Goal: Transaction & Acquisition: Book appointment/travel/reservation

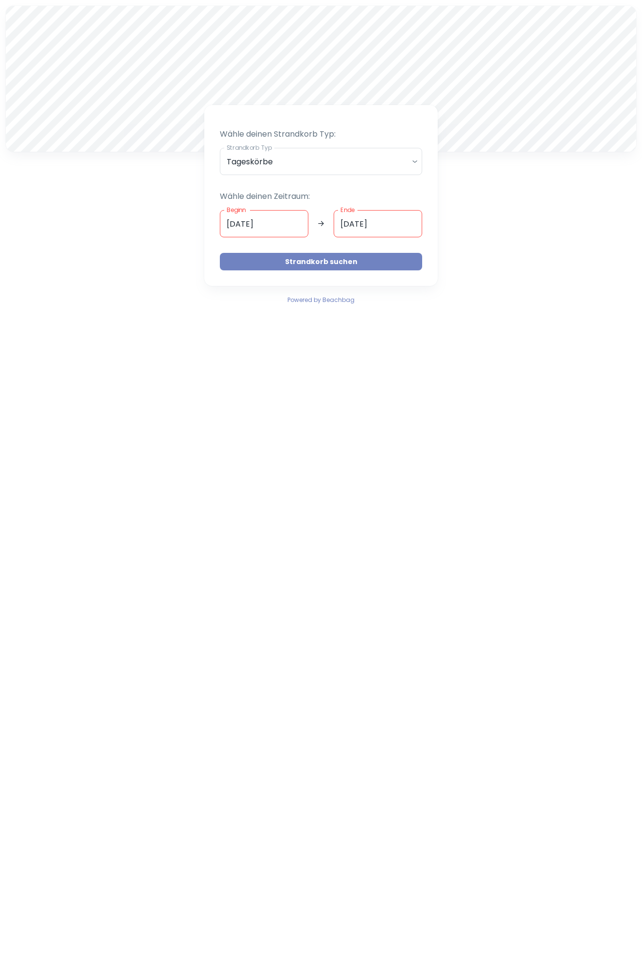
click at [355, 261] on button "Strandkorb suchen" at bounding box center [321, 262] width 202 height 18
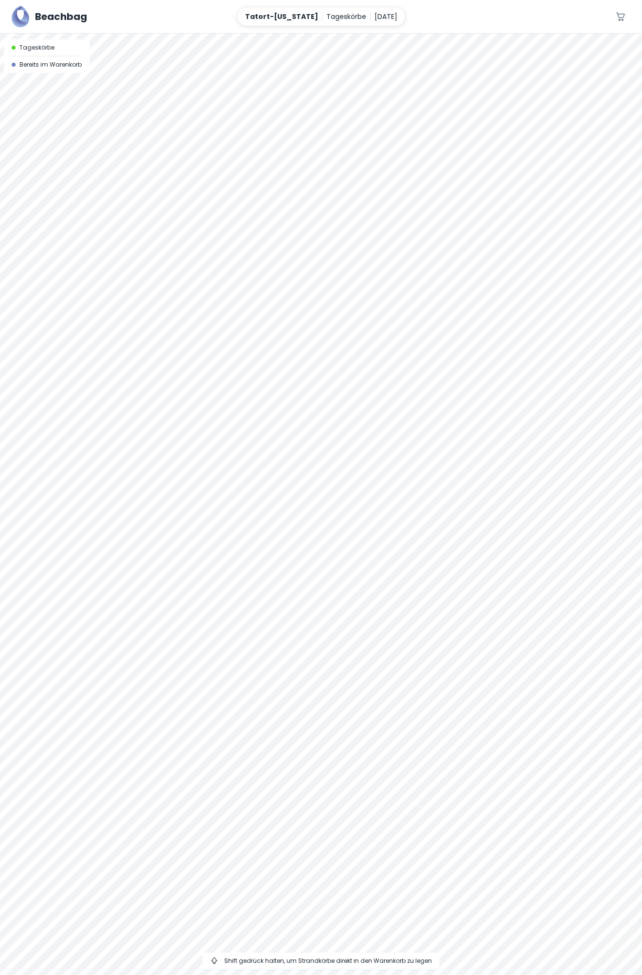
drag, startPoint x: 365, startPoint y: 508, endPoint x: 513, endPoint y: 643, distance: 200.0
click at [513, 643] on div at bounding box center [321, 505] width 642 height 942
drag, startPoint x: 410, startPoint y: 598, endPoint x: 482, endPoint y: 604, distance: 72.2
click at [482, 604] on div at bounding box center [321, 505] width 642 height 942
drag, startPoint x: 578, startPoint y: 623, endPoint x: 524, endPoint y: 431, distance: 199.1
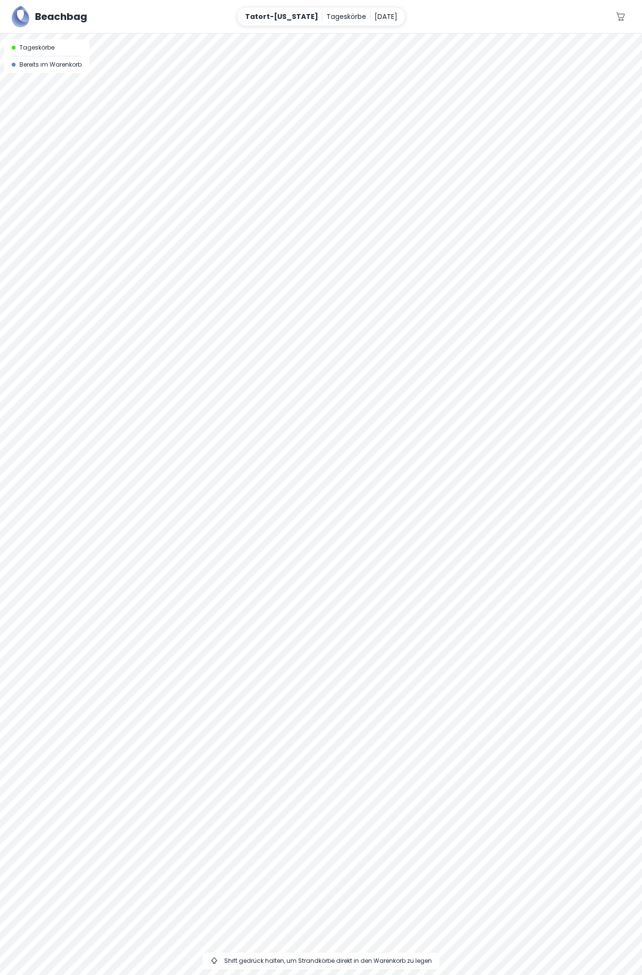
click at [527, 450] on div at bounding box center [321, 505] width 642 height 942
drag, startPoint x: 519, startPoint y: 413, endPoint x: 495, endPoint y: 587, distance: 175.8
click at [495, 587] on div at bounding box center [321, 505] width 642 height 942
click at [337, 34] on div at bounding box center [321, 34] width 642 height 0
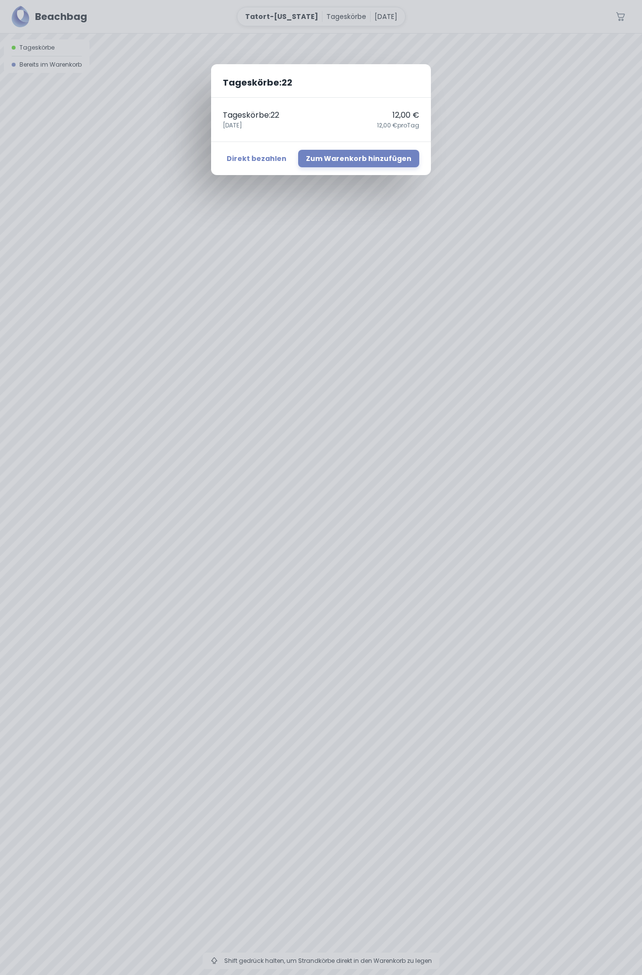
click at [337, 482] on div "Tageskörbe : 22 Tageskörbe : 22 12,00 € [DATE],00 € pro Tag Direkt bezahlen Zum…" at bounding box center [321, 487] width 642 height 975
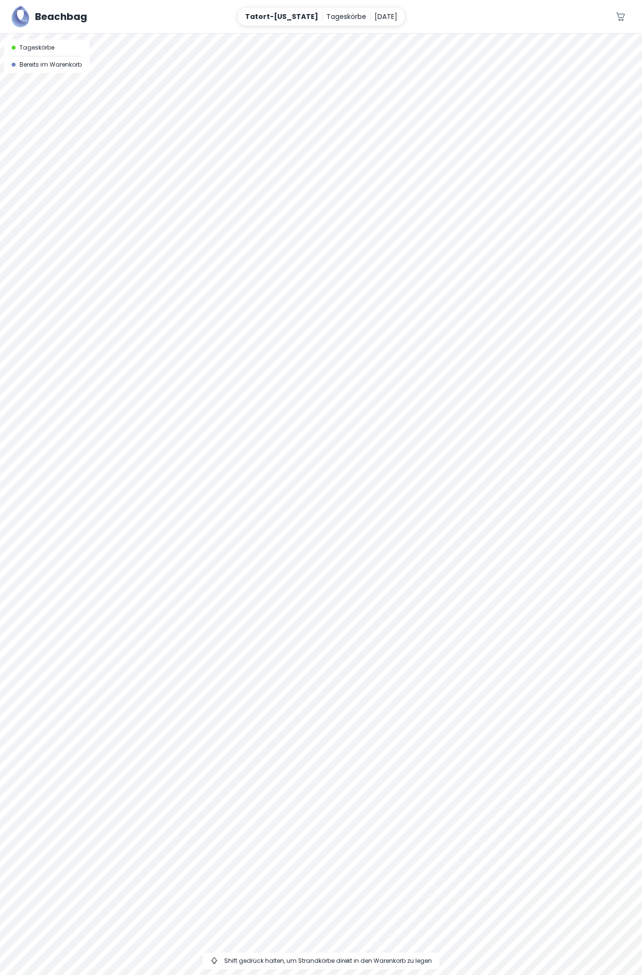
click at [337, 34] on div at bounding box center [321, 34] width 642 height 0
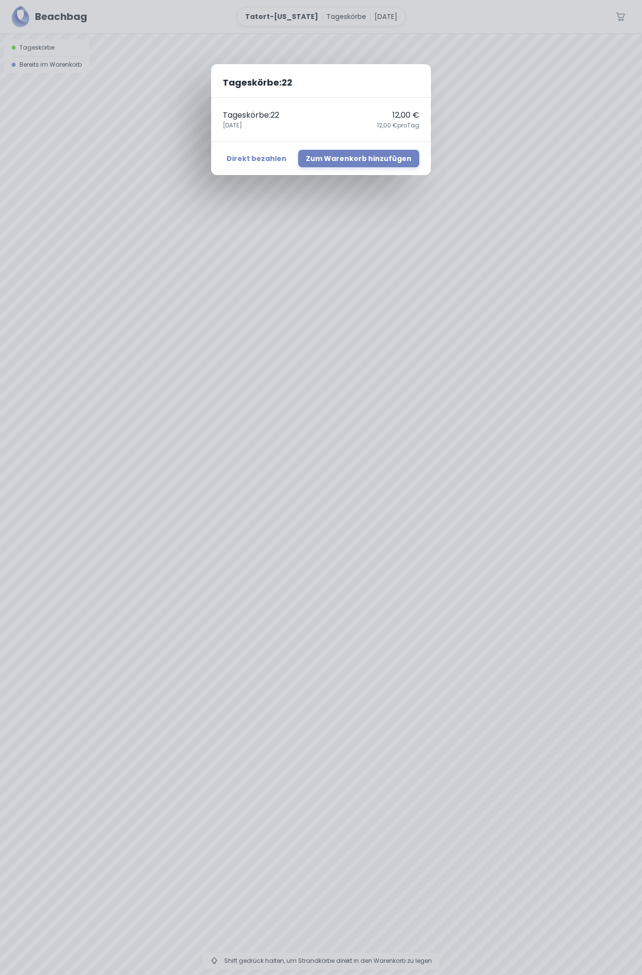
click at [340, 489] on div "Tageskörbe : 22 Tageskörbe : 22 12,00 € [DATE],00 € pro Tag Direkt bezahlen Zum…" at bounding box center [321, 487] width 642 height 975
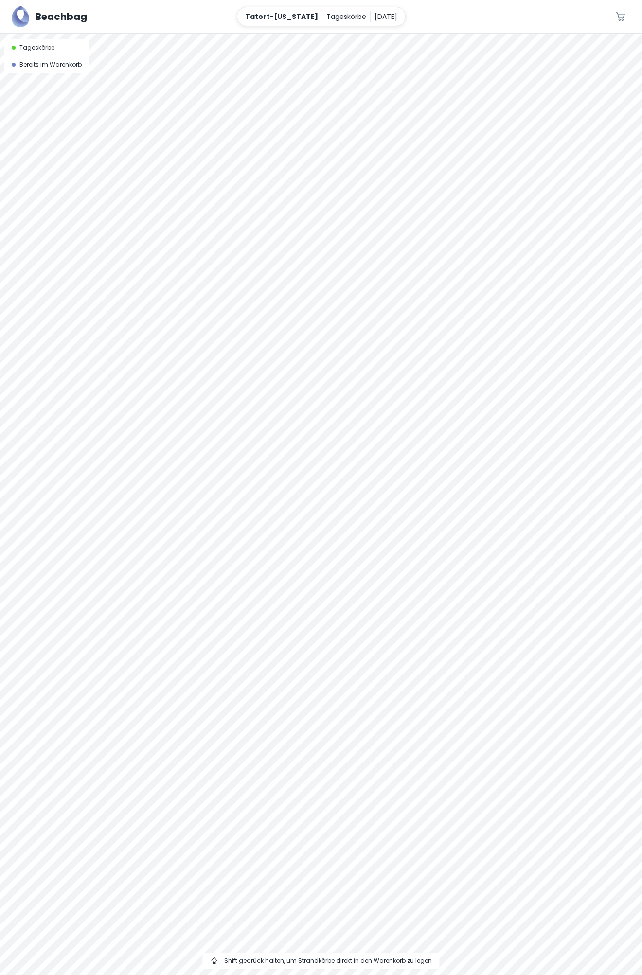
click at [340, 489] on div "Tageskörbe : 22 Tageskörbe : 22 12,00 € [DATE],00 € pro Tag Direkt bezahlen Zum…" at bounding box center [321, 487] width 642 height 975
click at [339, 34] on div at bounding box center [321, 34] width 642 height 0
click at [338, 34] on div at bounding box center [321, 34] width 642 height 0
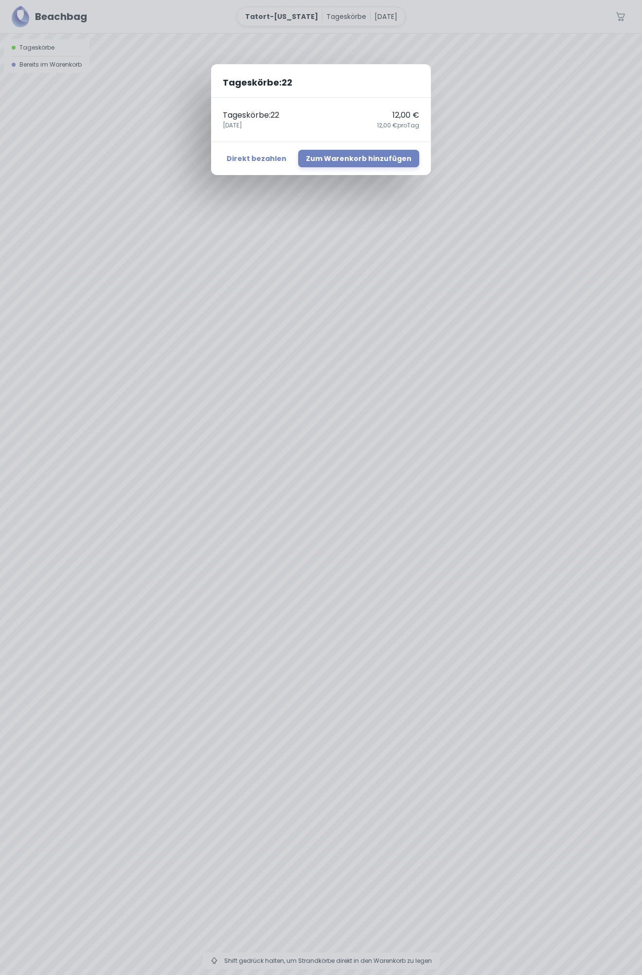
click at [344, 503] on div "Tageskörbe : 22 Tageskörbe : 22 12,00 € [DATE],00 € pro Tag Direkt bezahlen Zum…" at bounding box center [321, 487] width 642 height 975
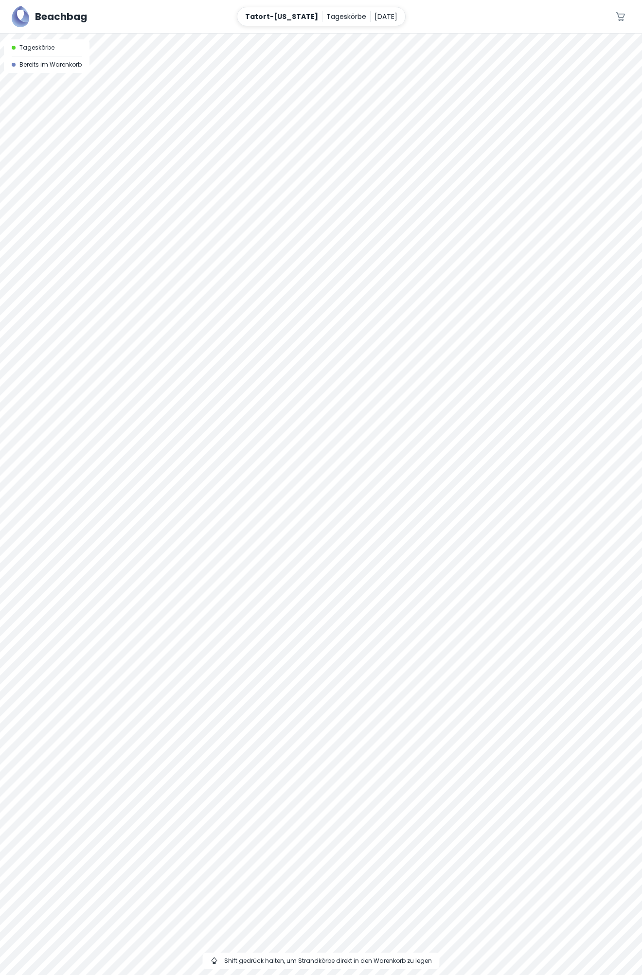
click at [360, 34] on div at bounding box center [321, 34] width 642 height 0
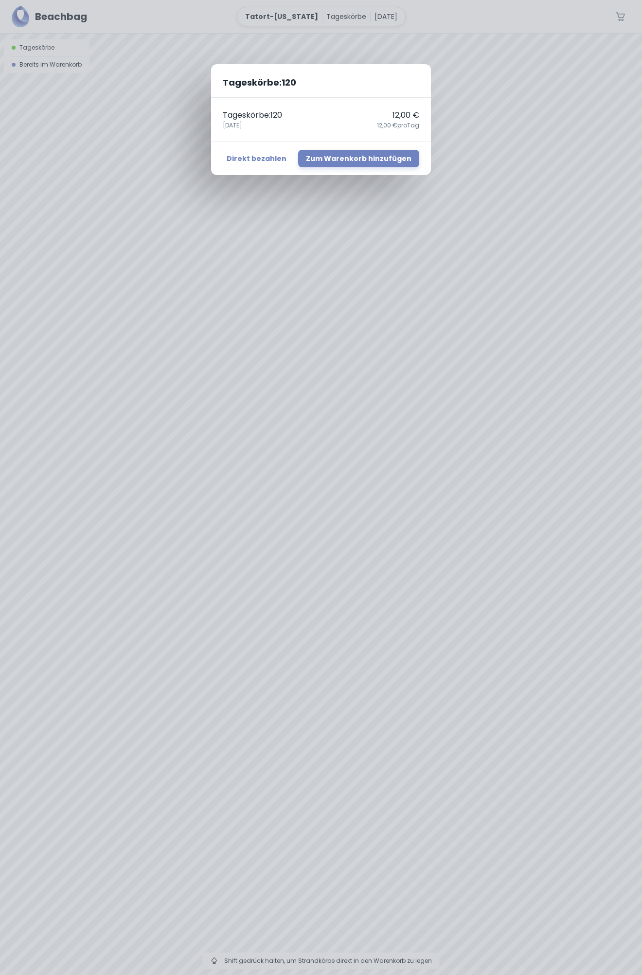
click at [360, 461] on div "Tageskörbe : 120 Tageskörbe : 120 12,00 € [DATE],00 € pro Tag Direkt bezahlen Z…" at bounding box center [321, 487] width 642 height 975
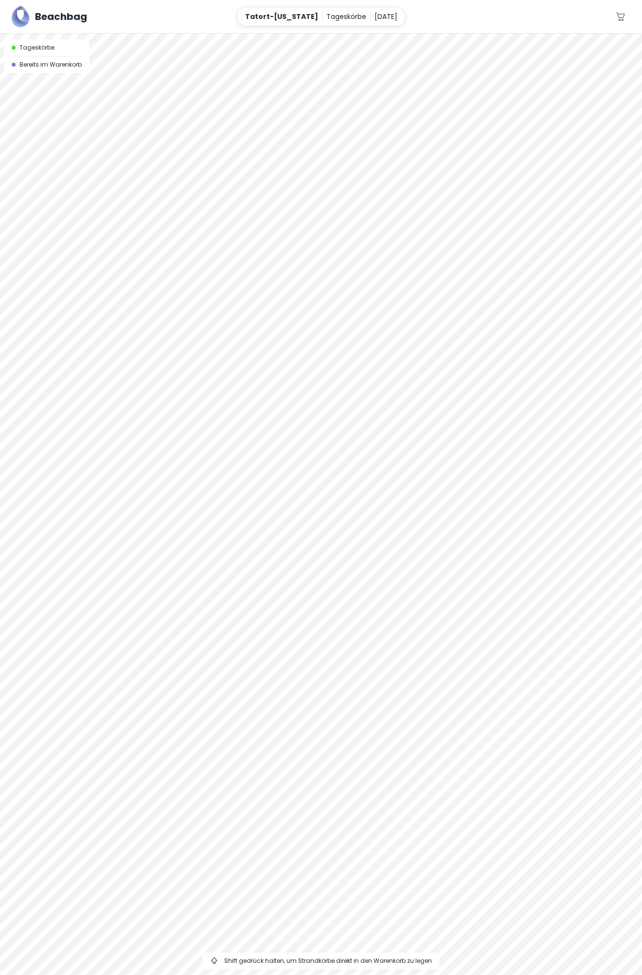
click at [361, 34] on div at bounding box center [321, 34] width 642 height 0
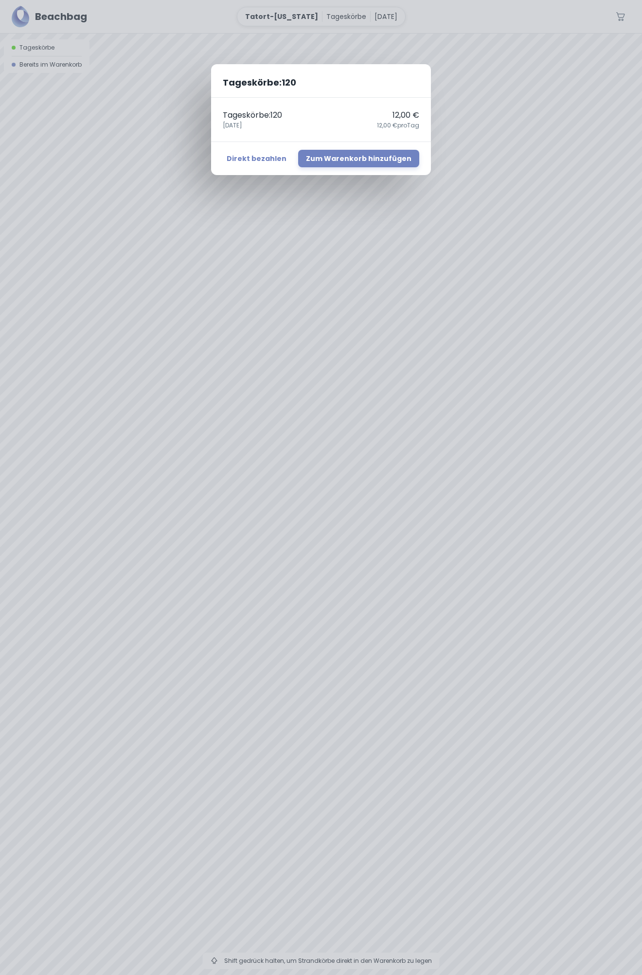
click at [336, 498] on div "Tageskörbe : 120 Tageskörbe : 120 12,00 € [DATE],00 € pro Tag Direkt bezahlen Z…" at bounding box center [321, 487] width 642 height 975
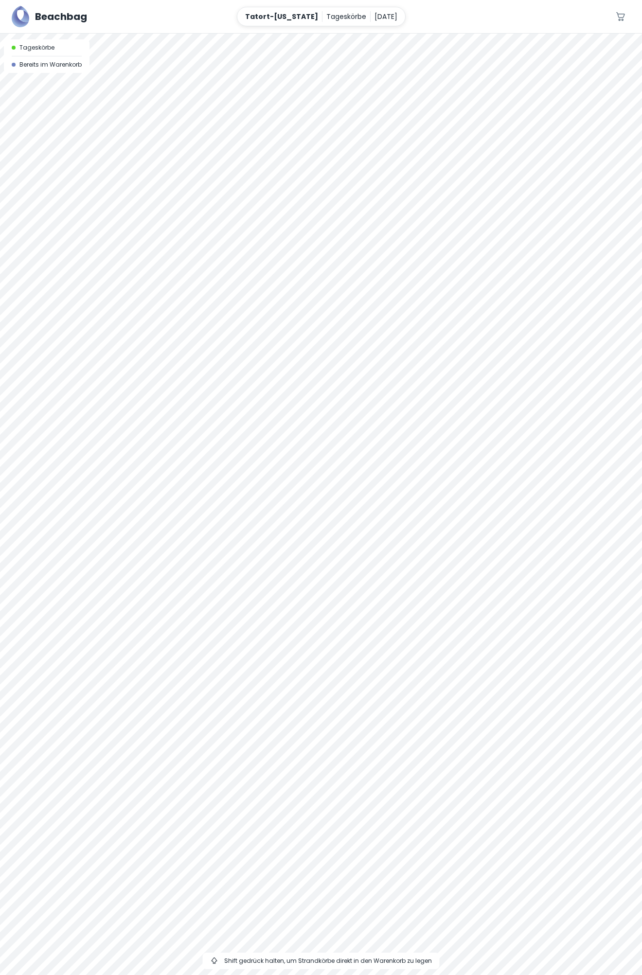
click at [338, 34] on div at bounding box center [321, 34] width 642 height 0
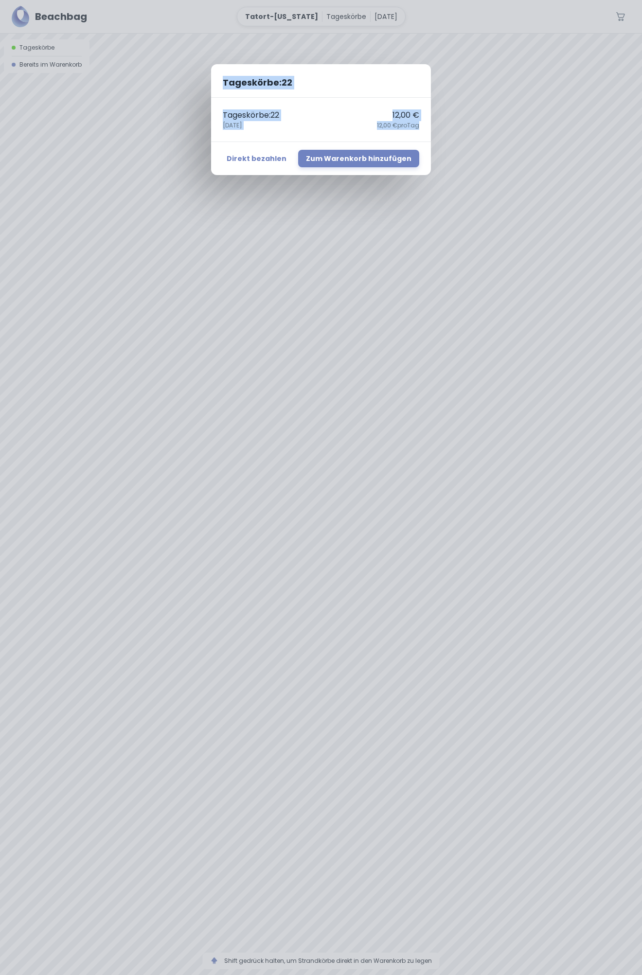
click at [342, 493] on div "Tageskörbe : 22 Tageskörbe : 22 12,00 € [DATE],00 € pro Tag Direkt bezahlen Zum…" at bounding box center [321, 487] width 642 height 975
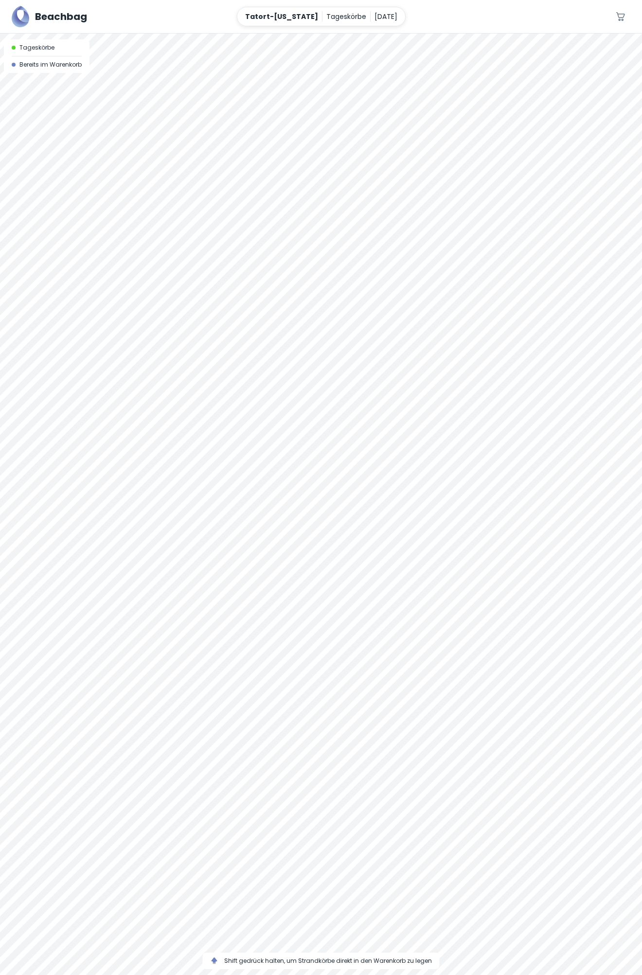
click at [339, 34] on div at bounding box center [321, 34] width 642 height 0
click at [341, 34] on div at bounding box center [321, 34] width 642 height 0
click at [338, 34] on div at bounding box center [321, 34] width 642 height 0
click at [626, 13] on span "1" at bounding box center [627, 11] width 10 height 10
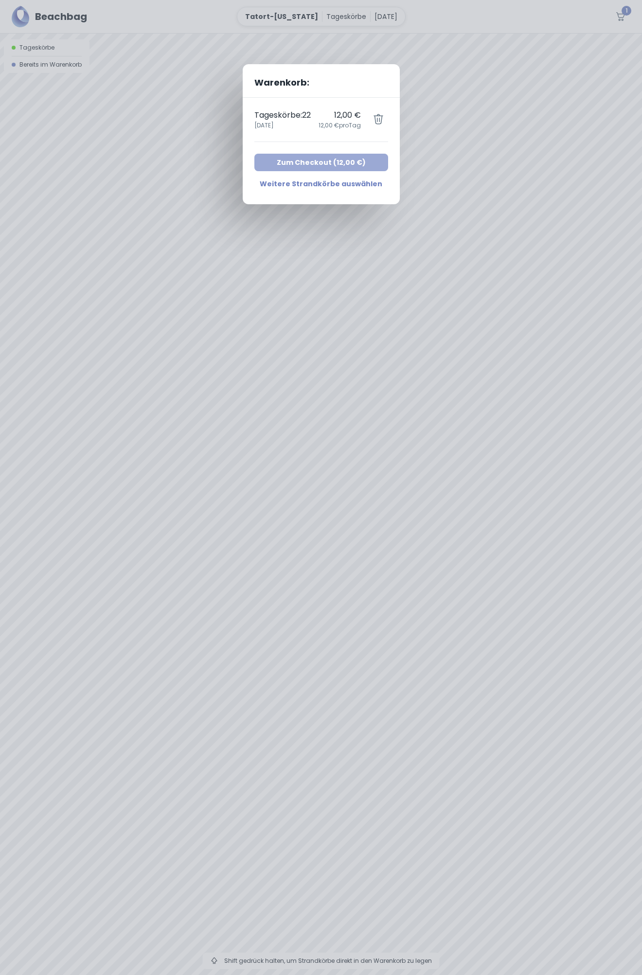
click at [301, 163] on button "Zum Checkout ( 12,00 € )" at bounding box center [321, 163] width 134 height 18
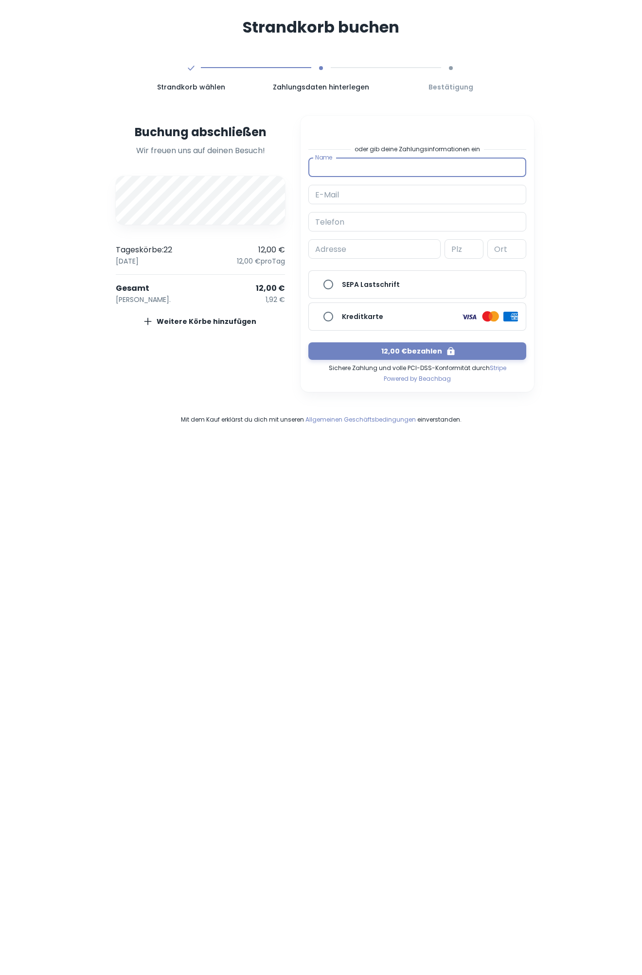
click at [331, 166] on input "Name" at bounding box center [417, 167] width 218 height 19
type input "[PERSON_NAME]"
type input "[PERSON_NAME][EMAIL_ADDRESS][DOMAIN_NAME]"
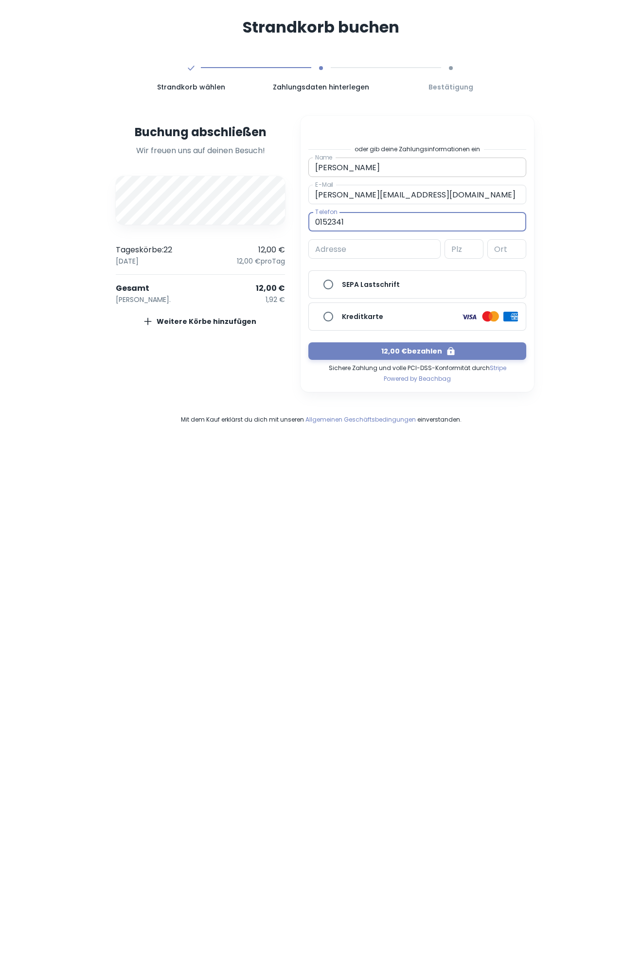
type input "015234140361"
type input "Kätnersredder 115a"
type input "24232"
type input "[GEOGRAPHIC_DATA]"
click at [349, 284] on h6 "SEPA Lastschrift" at bounding box center [371, 284] width 58 height 11
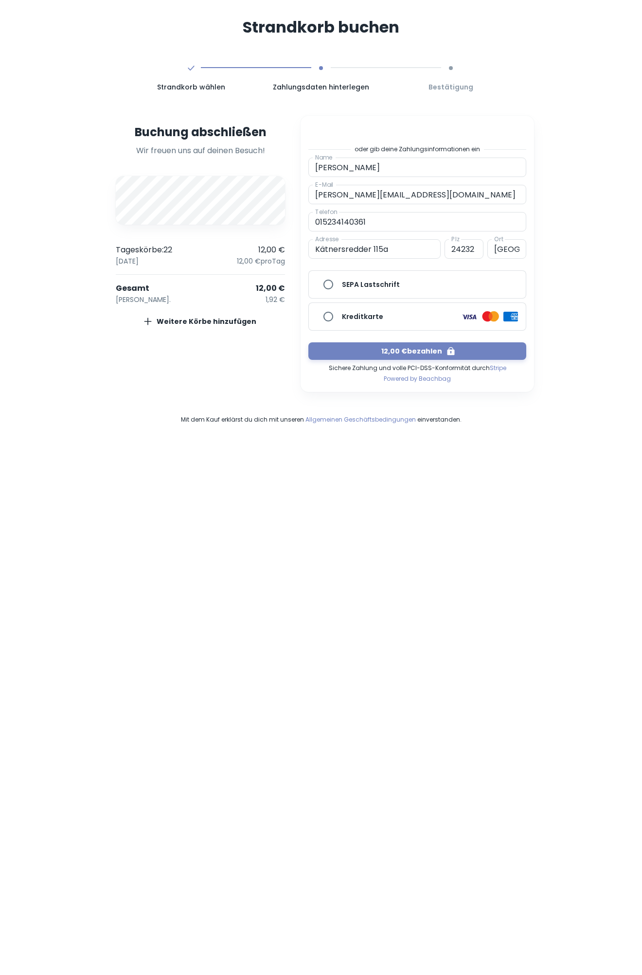
click at [338, 284] on input "SEPA Lastschrift" at bounding box center [328, 284] width 19 height 19
radio input "true"
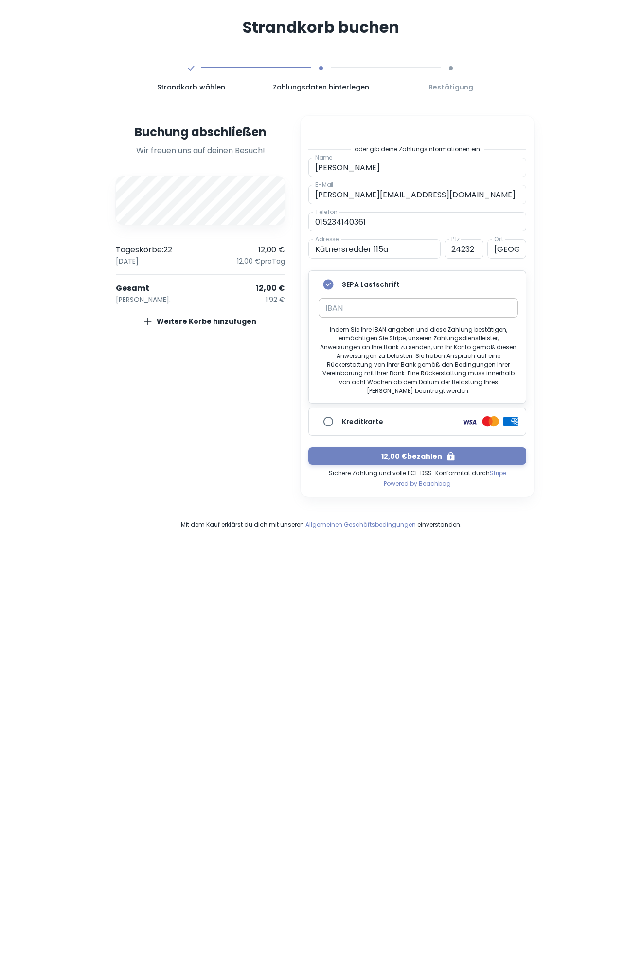
click at [344, 304] on div at bounding box center [418, 309] width 199 height 19
click at [402, 448] on button "12,00 € bezahlen" at bounding box center [417, 457] width 218 height 18
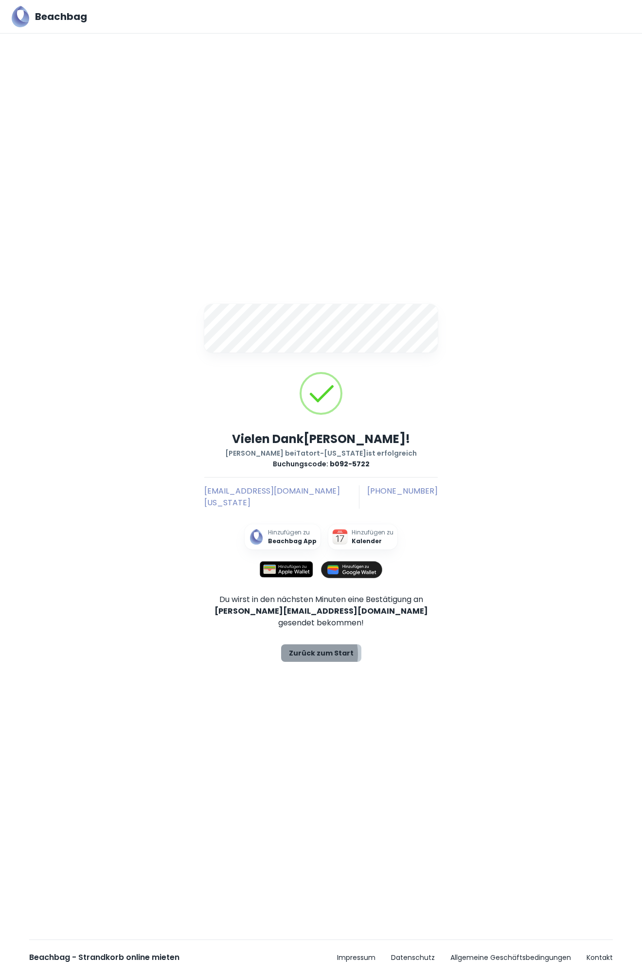
click at [307, 648] on link "Zurück zum Start" at bounding box center [321, 654] width 80 height 18
